Goal: Information Seeking & Learning: Compare options

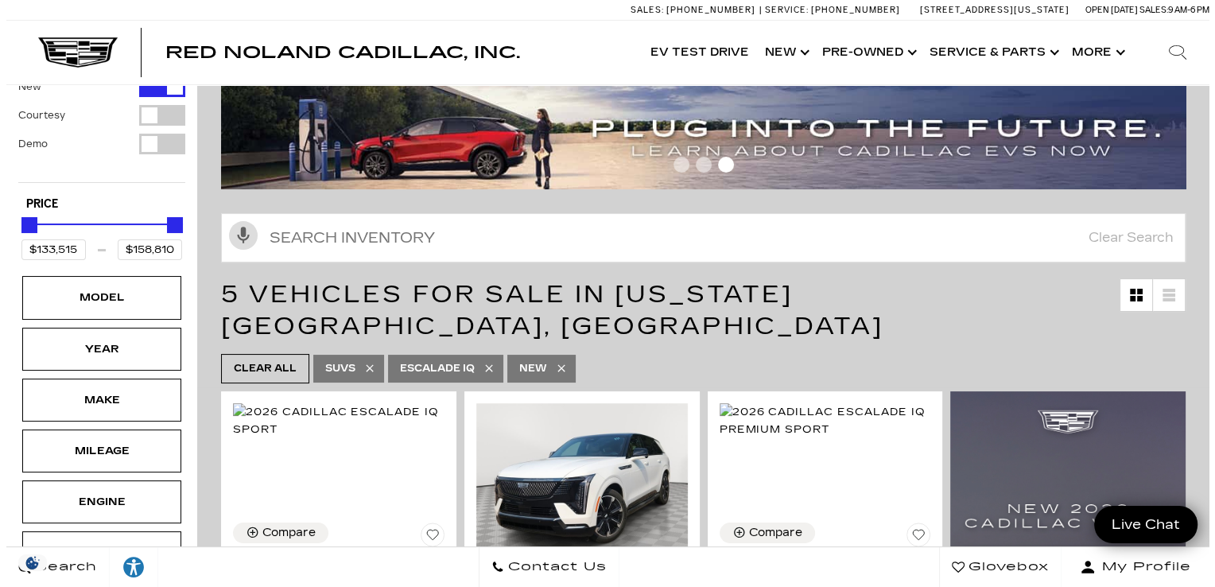
scroll to position [64, 0]
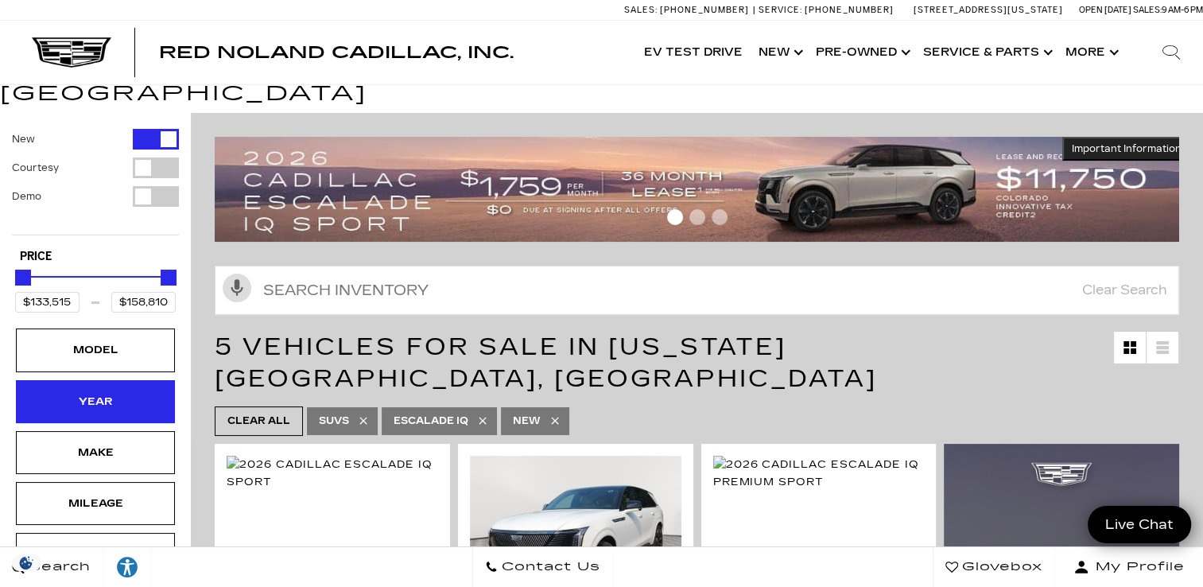
click at [110, 389] on div "Year" at bounding box center [95, 401] width 159 height 43
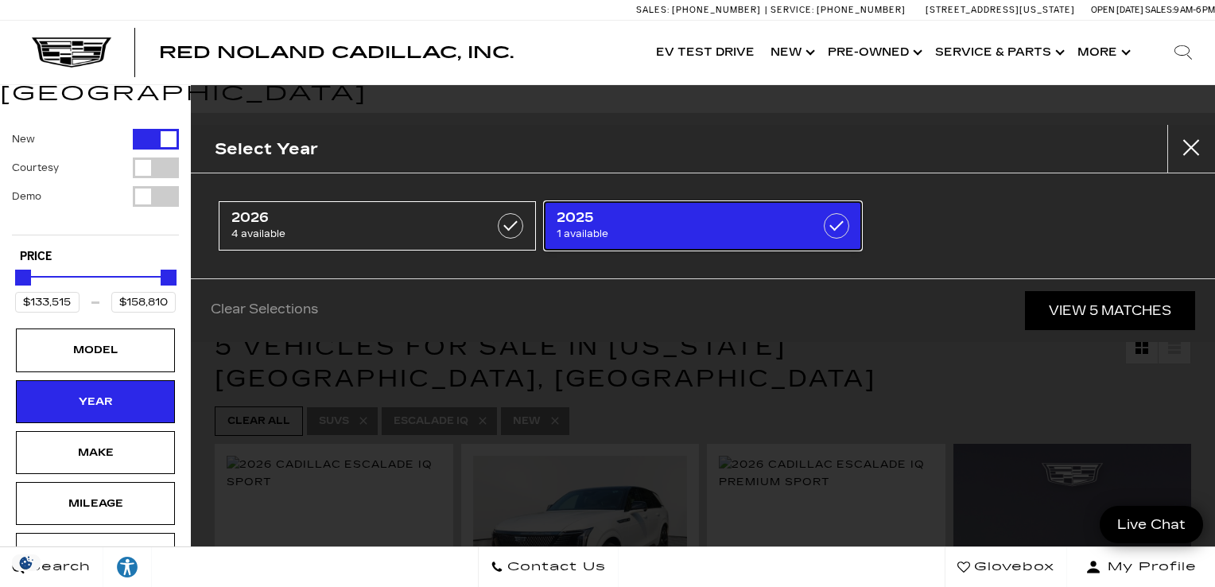
click at [833, 218] on label at bounding box center [836, 225] width 25 height 25
type input "$152,279"
checkbox input "true"
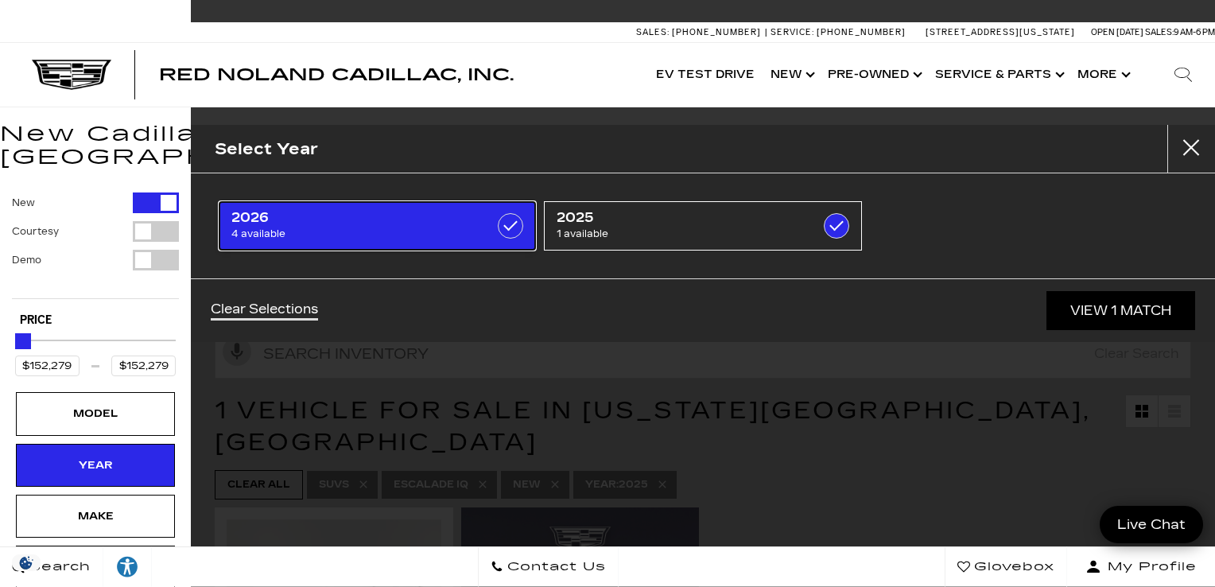
click at [370, 216] on span "2026" at bounding box center [355, 218] width 248 height 16
type input "$133,515"
type input "$158,810"
checkbox input "true"
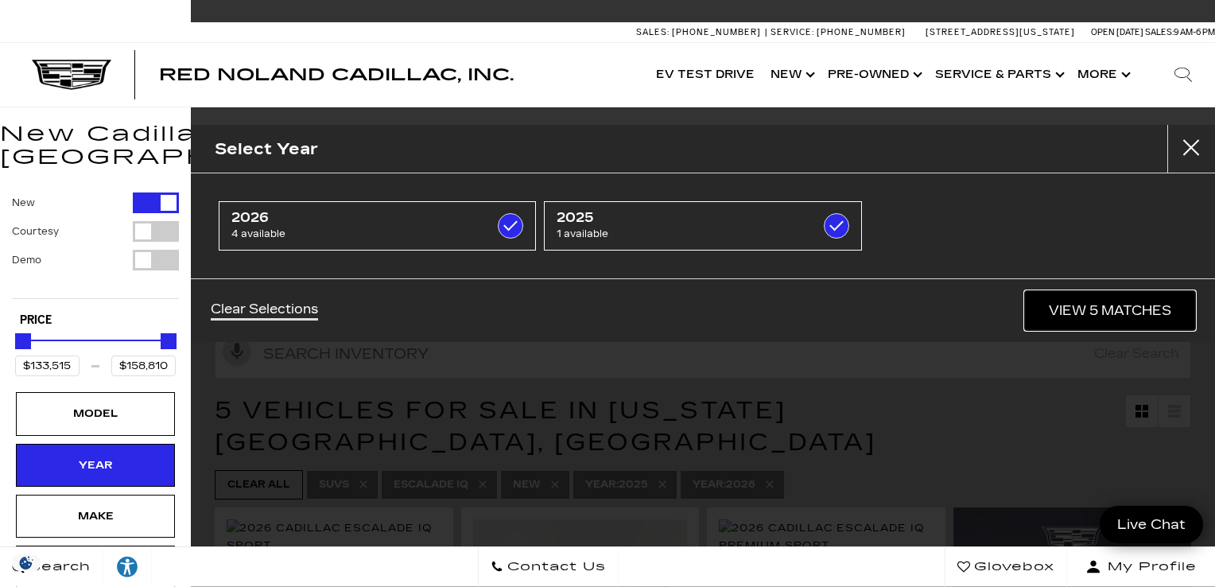
click at [1056, 313] on link "View 5 Matches" at bounding box center [1110, 310] width 170 height 39
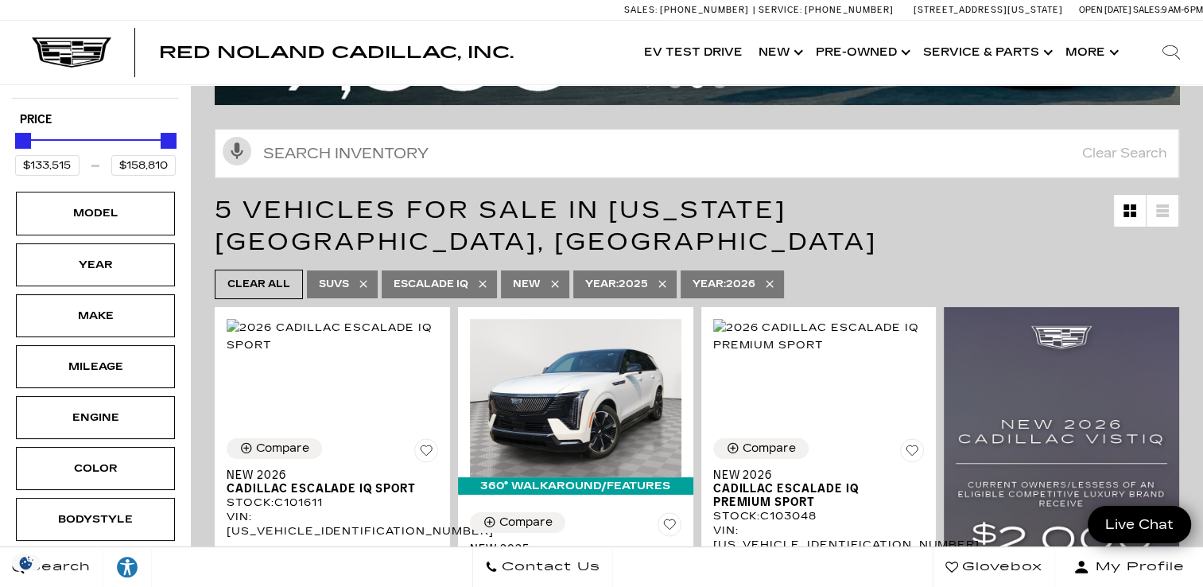
scroll to position [254, 0]
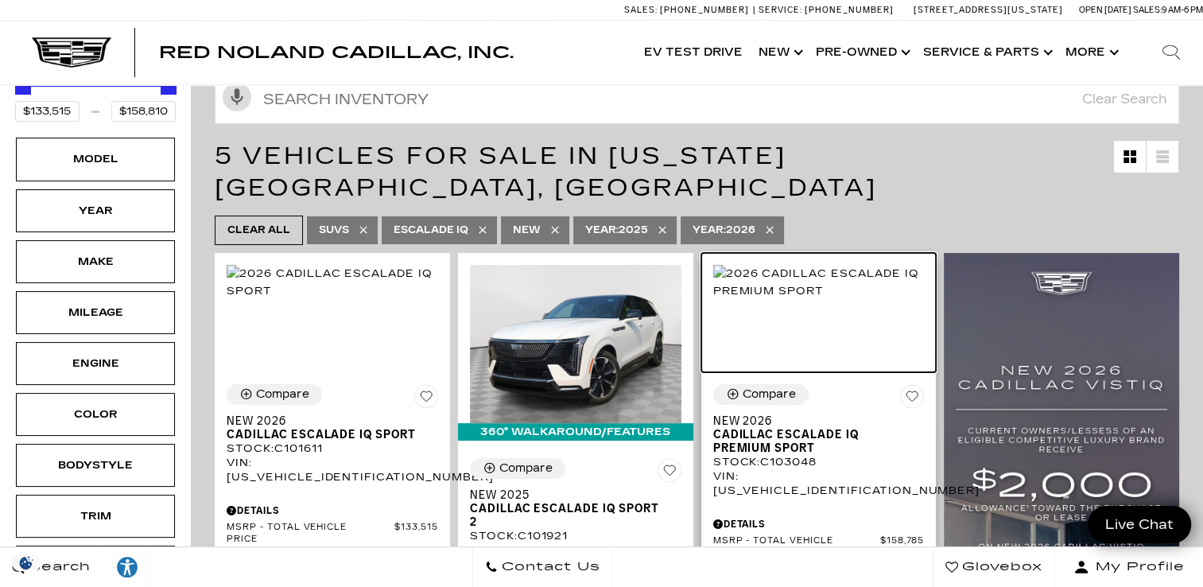
click at [789, 278] on img at bounding box center [819, 282] width 212 height 35
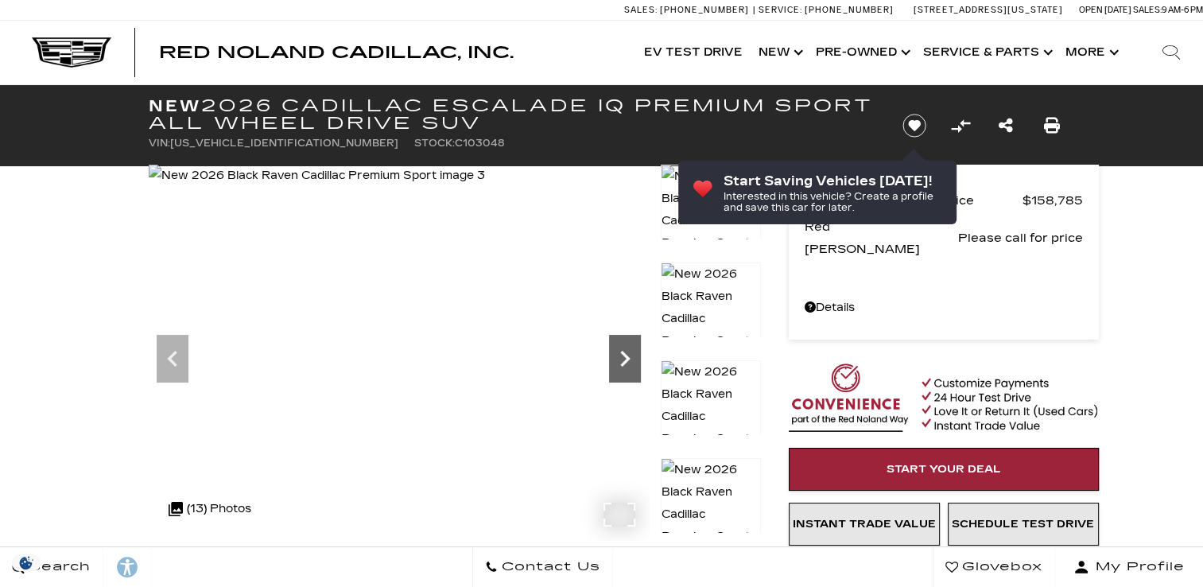
click at [619, 351] on icon "Next" at bounding box center [625, 359] width 32 height 32
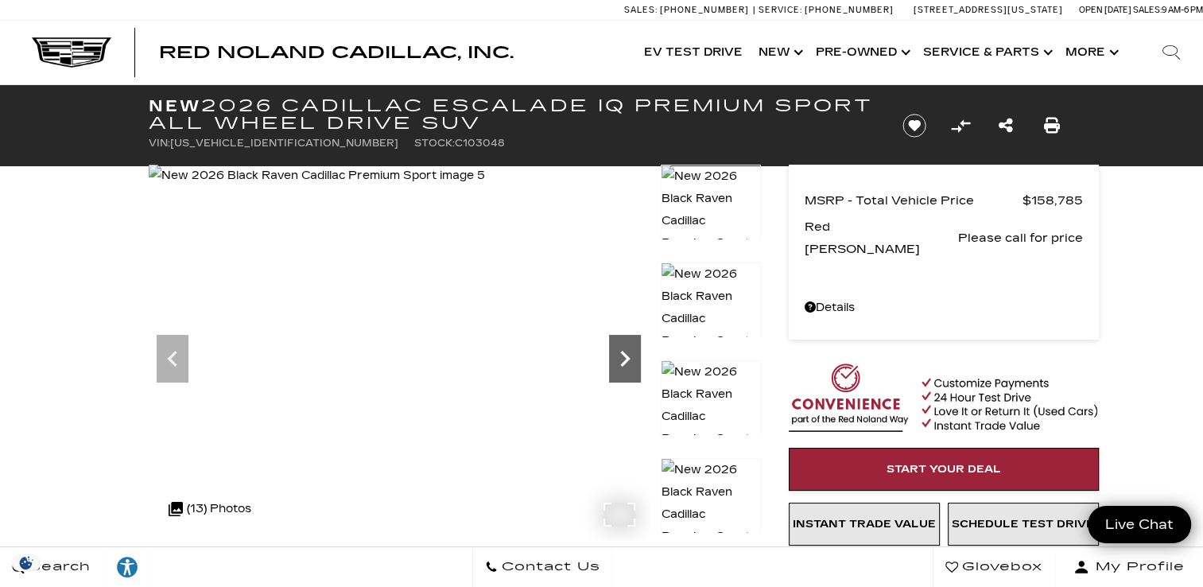
click at [619, 351] on icon "Next" at bounding box center [625, 359] width 32 height 32
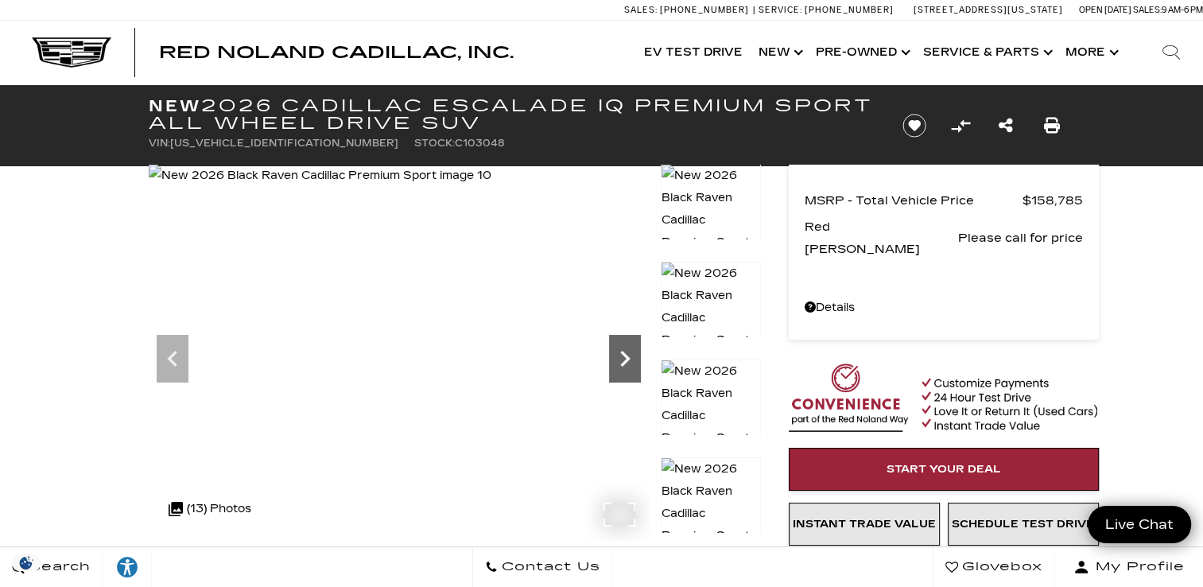
click at [619, 351] on icon "Next" at bounding box center [625, 359] width 32 height 32
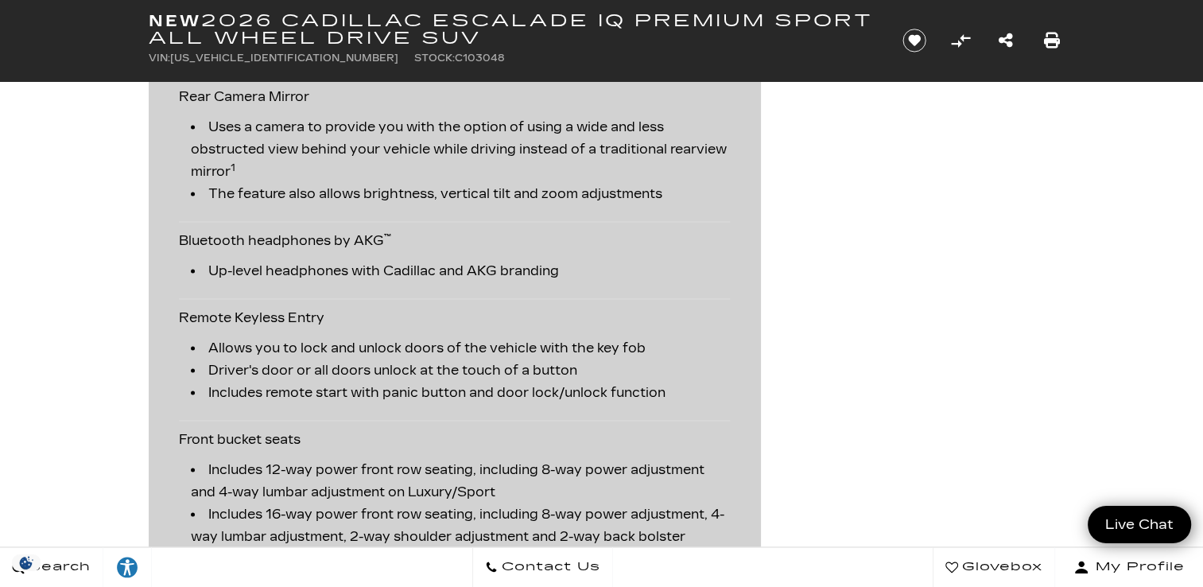
scroll to position [2290, 0]
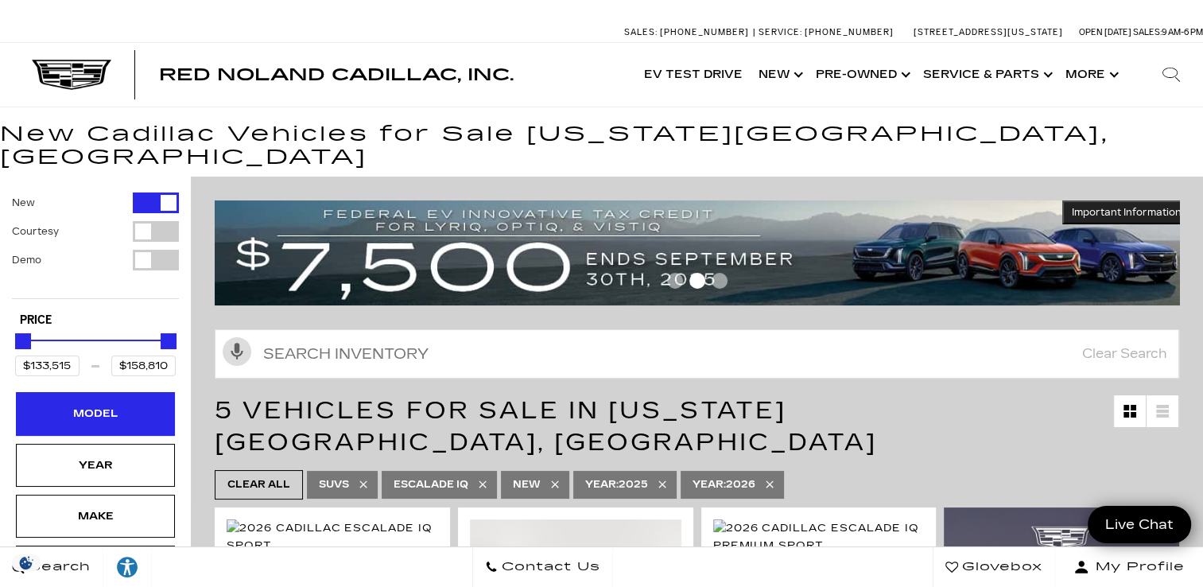
click at [126, 405] on div "Model" at bounding box center [96, 413] width 80 height 17
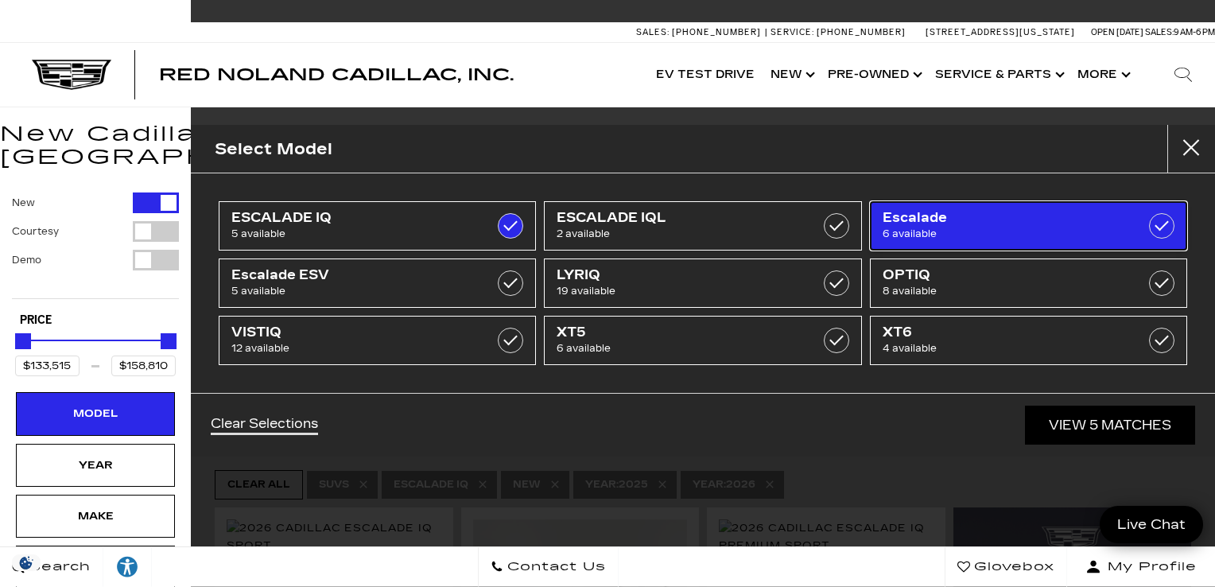
click at [967, 220] on span "Escalade" at bounding box center [1007, 218] width 248 height 16
type input "$113,940"
type input "$175,605"
checkbox input "true"
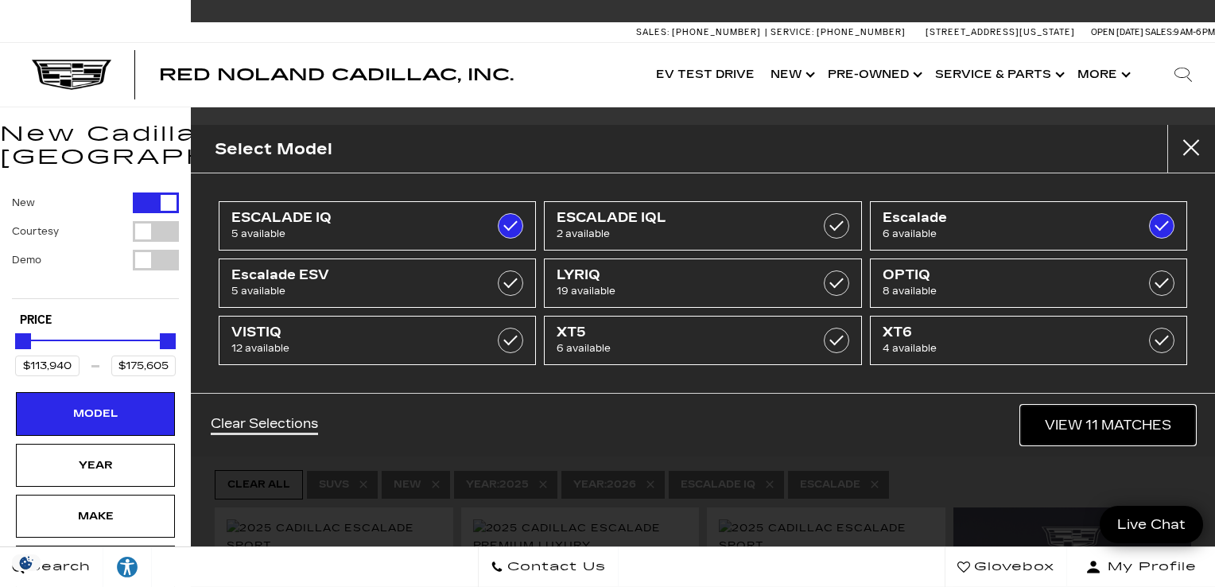
click at [1108, 433] on link "View 11 Matches" at bounding box center [1108, 425] width 174 height 39
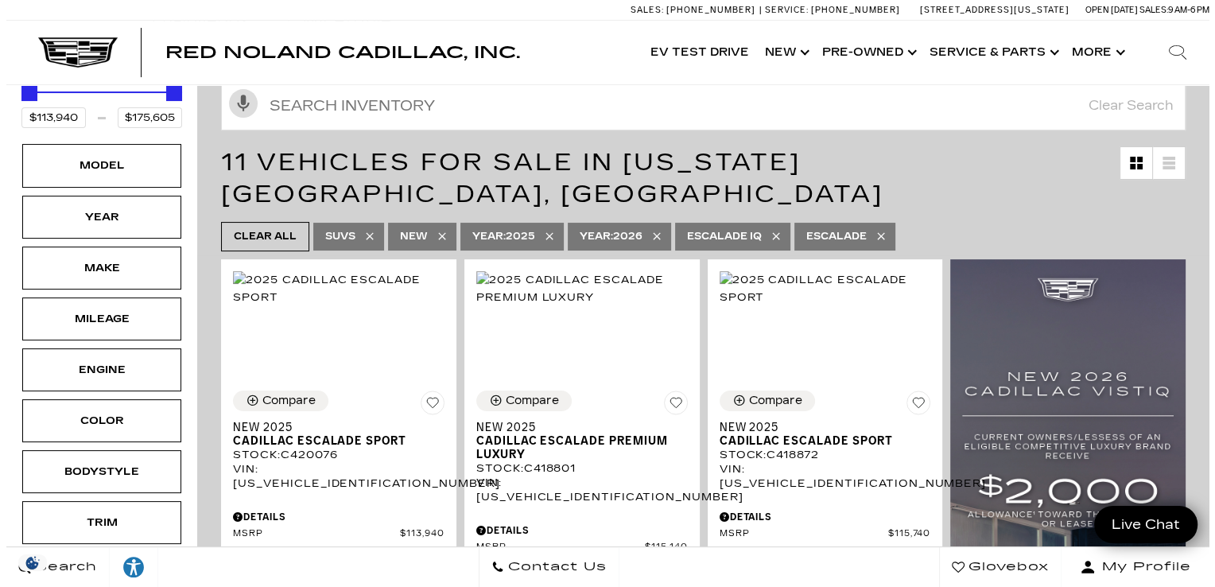
scroll to position [318, 0]
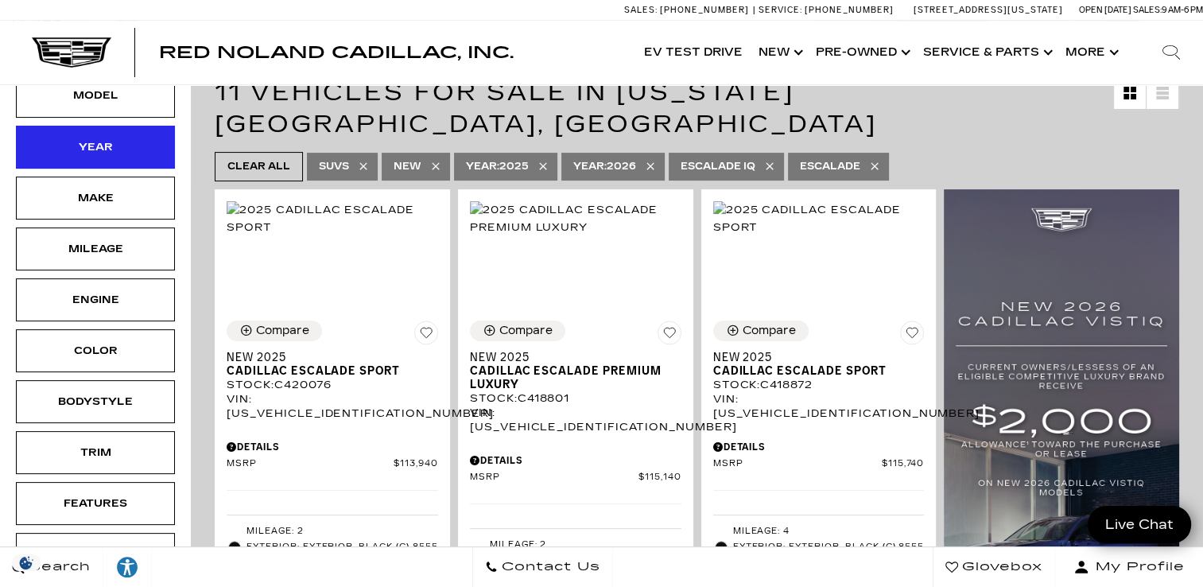
click at [71, 138] on div "Year" at bounding box center [96, 146] width 80 height 17
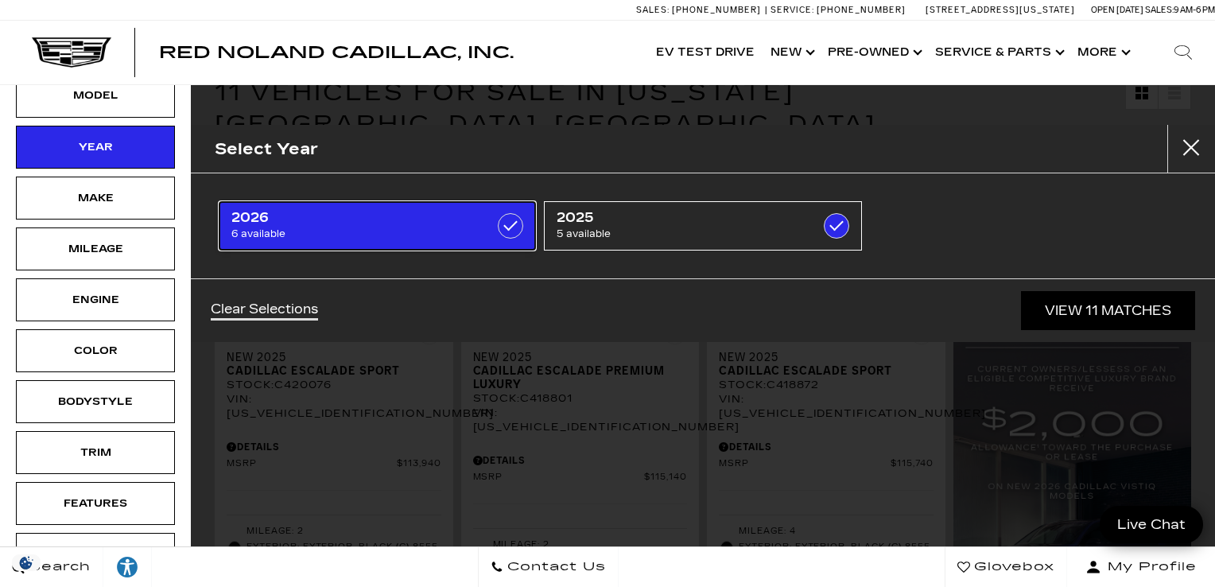
click at [280, 228] on span "6 available" at bounding box center [355, 234] width 248 height 16
type input "$152,279"
checkbox input "false"
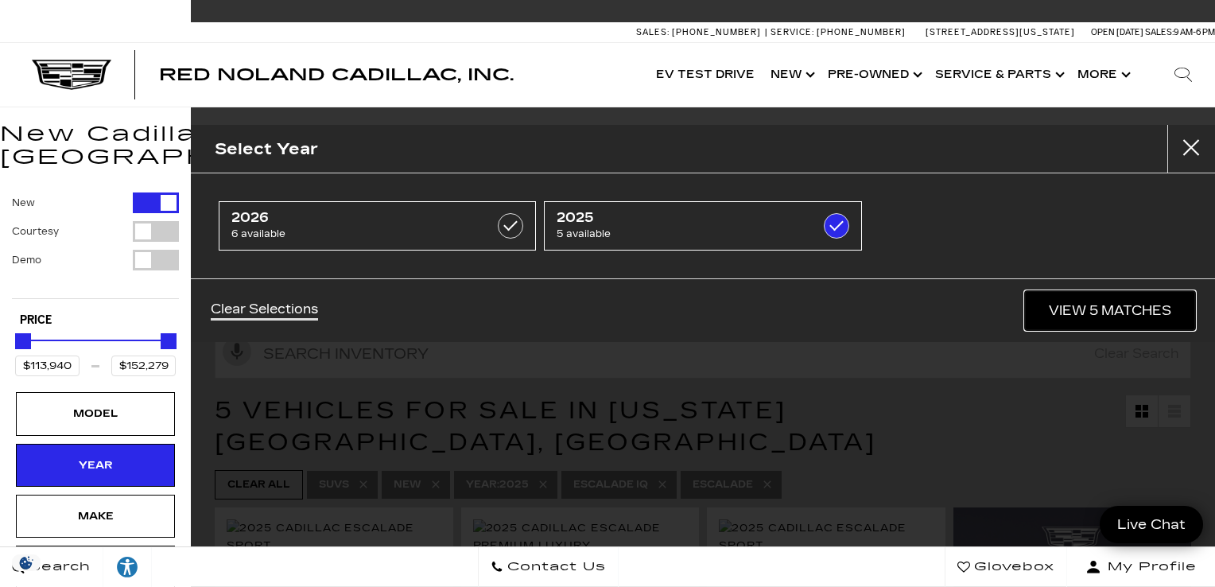
click at [1094, 313] on link "View 5 Matches" at bounding box center [1110, 310] width 170 height 39
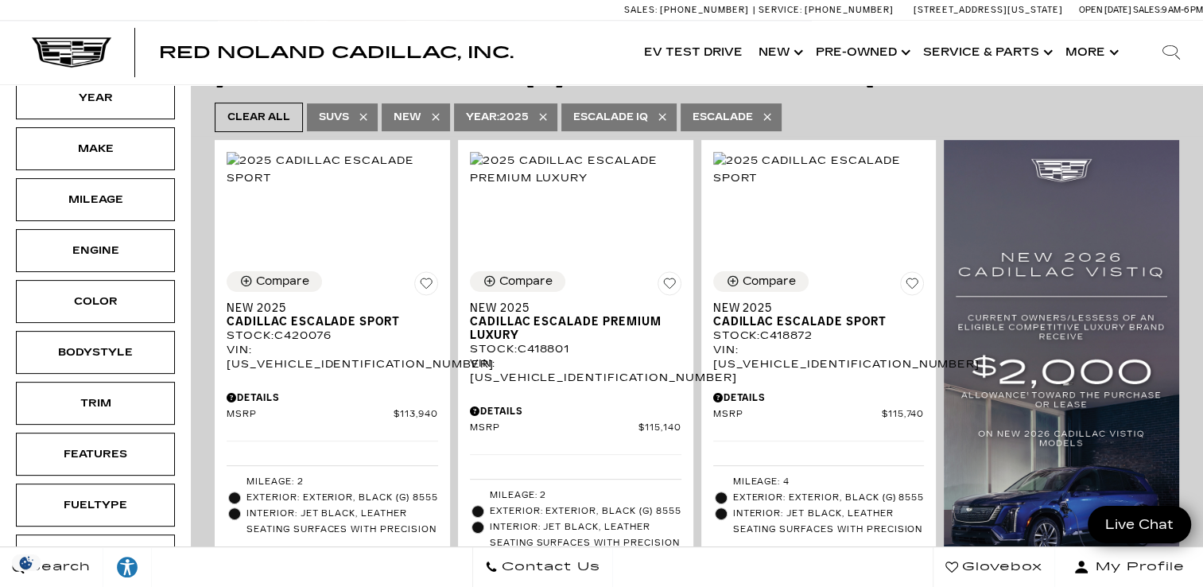
scroll to position [286, 0]
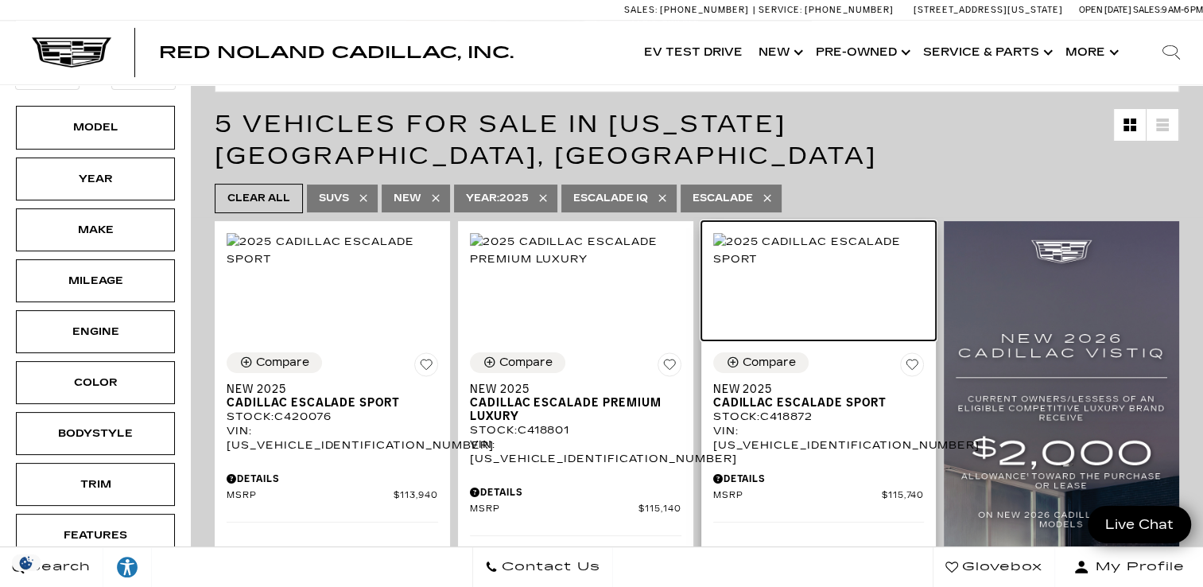
click at [849, 233] on img at bounding box center [819, 250] width 212 height 35
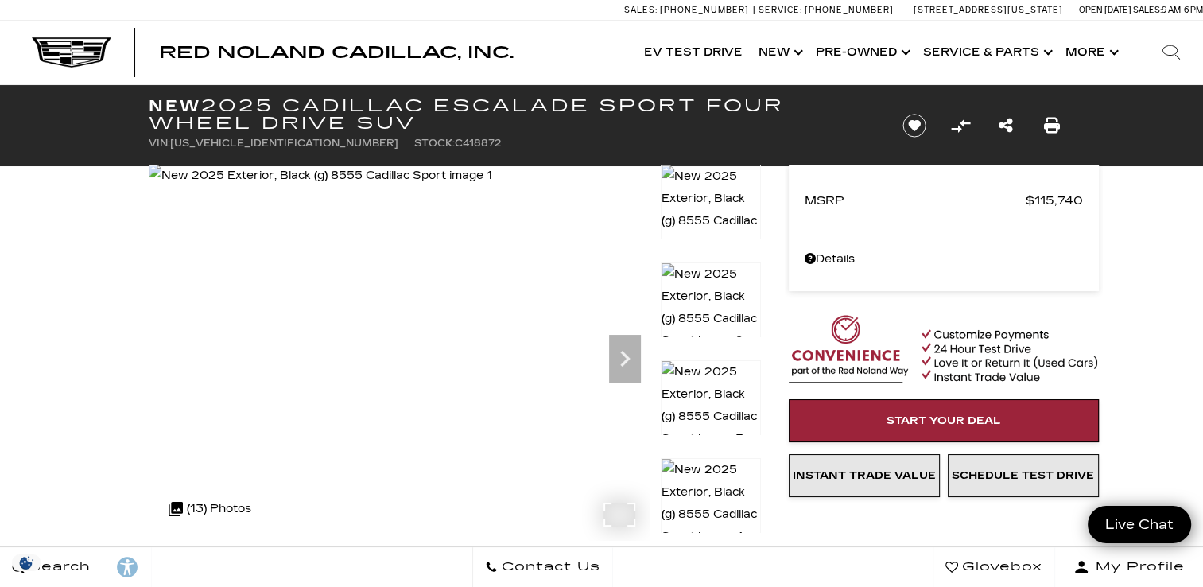
click at [431, 187] on img at bounding box center [320, 176] width 343 height 22
